Goal: Find specific fact: Find specific fact

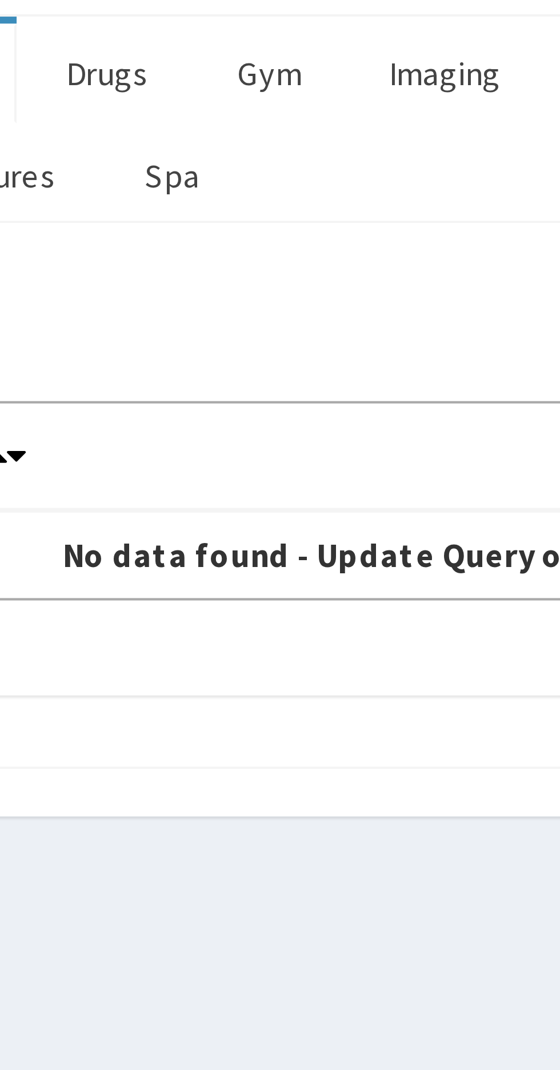
click at [212, 156] on link "Drugs" at bounding box center [208, 154] width 38 height 24
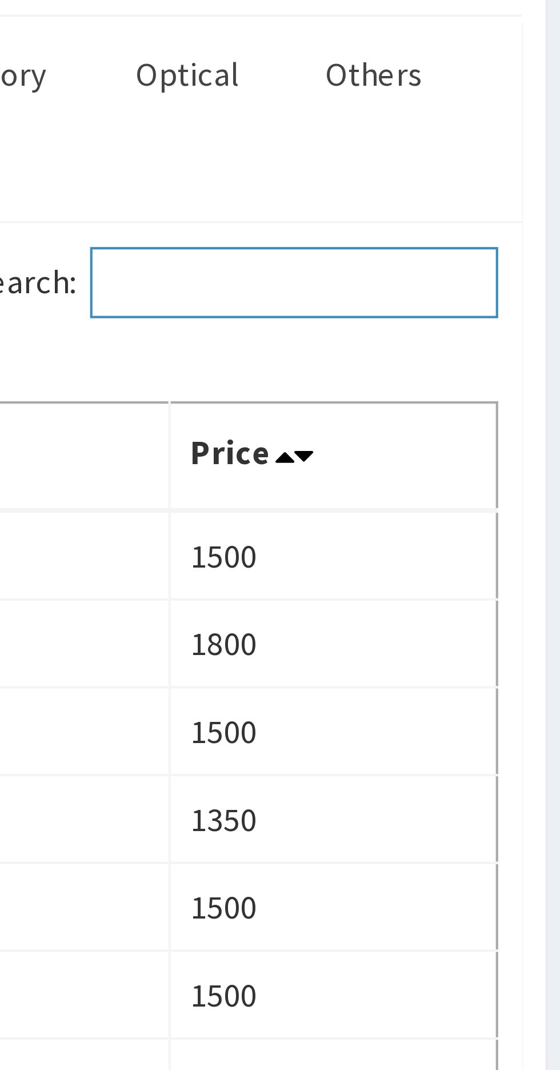
click at [504, 203] on input "Search:" at bounding box center [491, 204] width 98 height 17
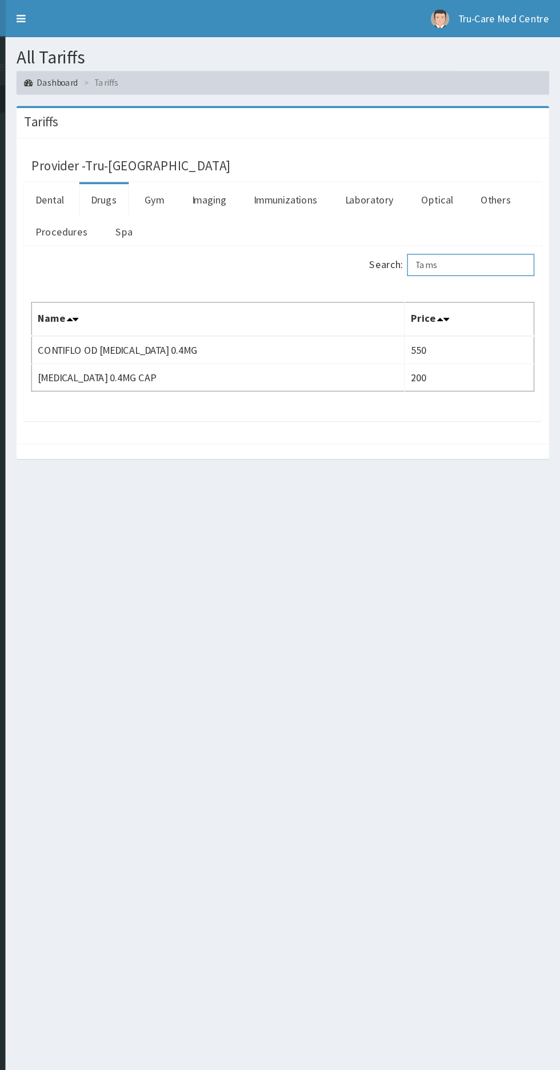
type input "Tams"
